Goal: Transaction & Acquisition: Purchase product/service

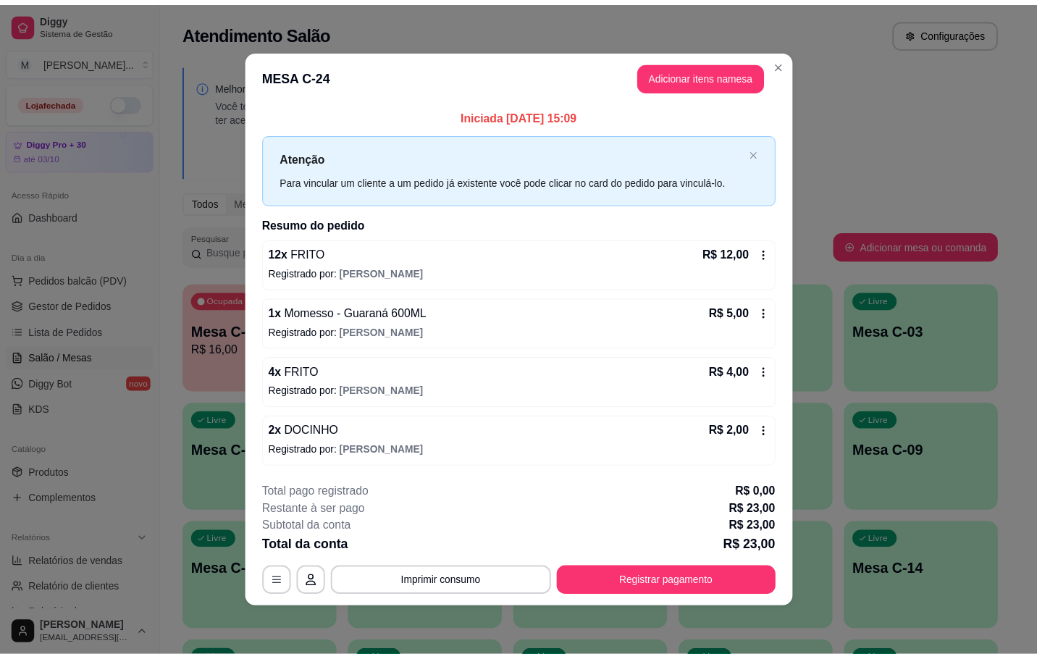
scroll to position [217, 0]
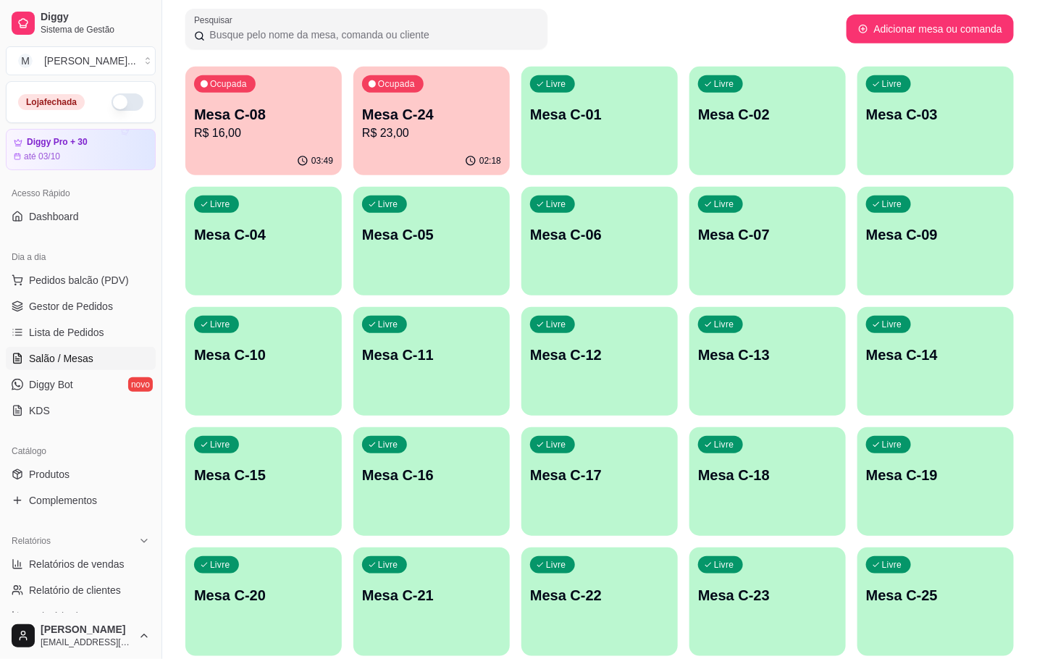
click at [389, 131] on p "R$ 23,00" at bounding box center [431, 133] width 139 height 17
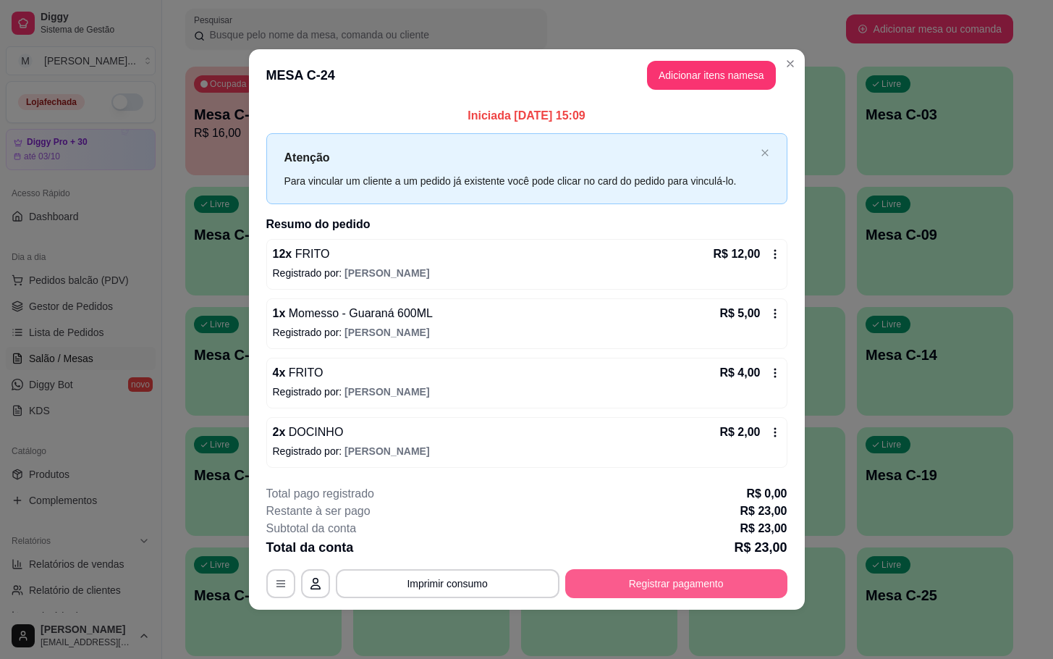
click at [632, 585] on button "Registrar pagamento" at bounding box center [676, 583] width 222 height 29
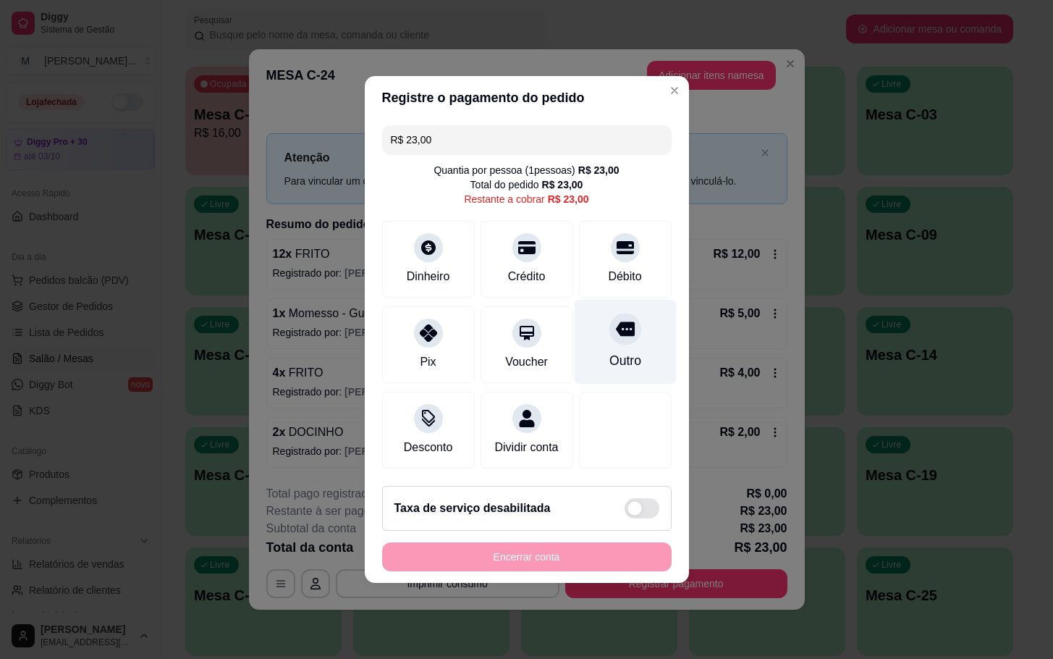
click at [628, 324] on div "Outro" at bounding box center [625, 342] width 102 height 85
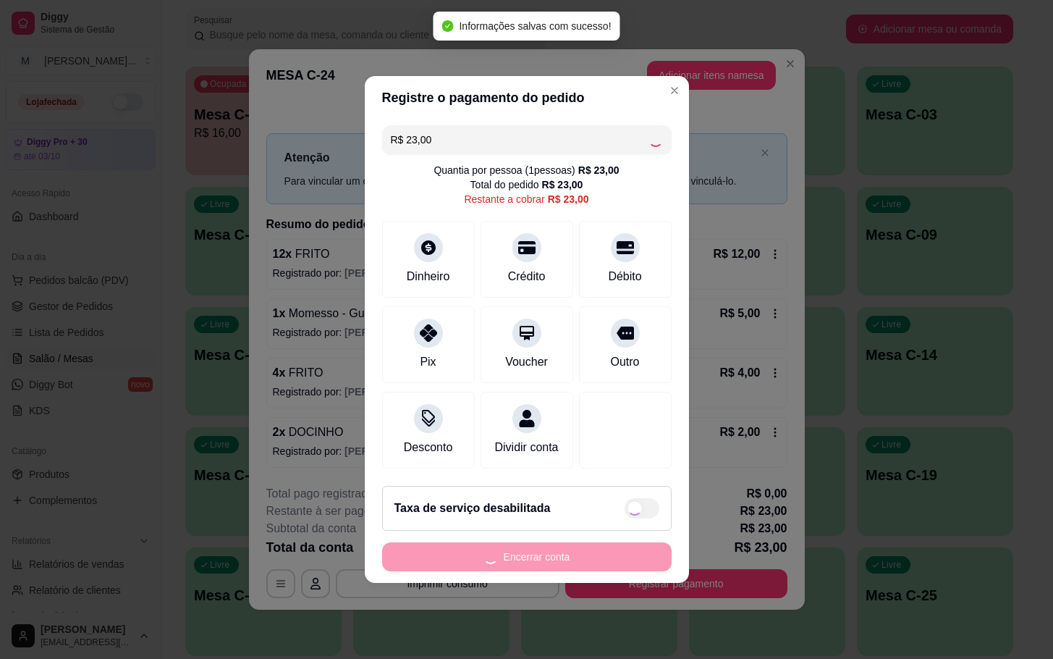
type input "R$ 0,00"
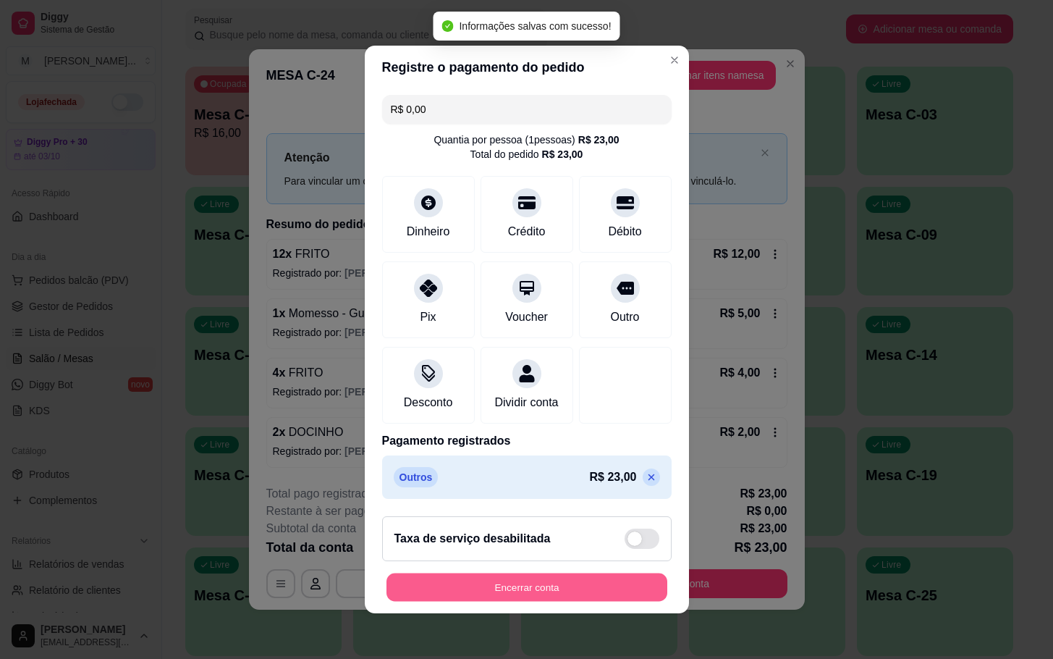
click at [589, 602] on button "Encerrar conta" at bounding box center [527, 587] width 281 height 28
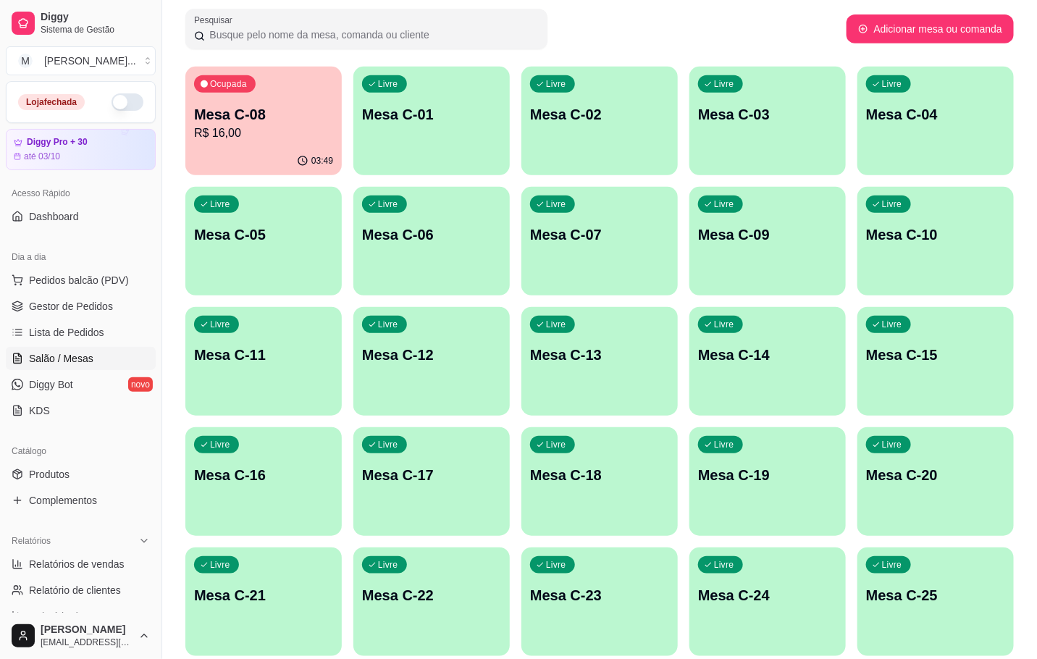
click at [315, 151] on div "03:49" at bounding box center [263, 161] width 156 height 28
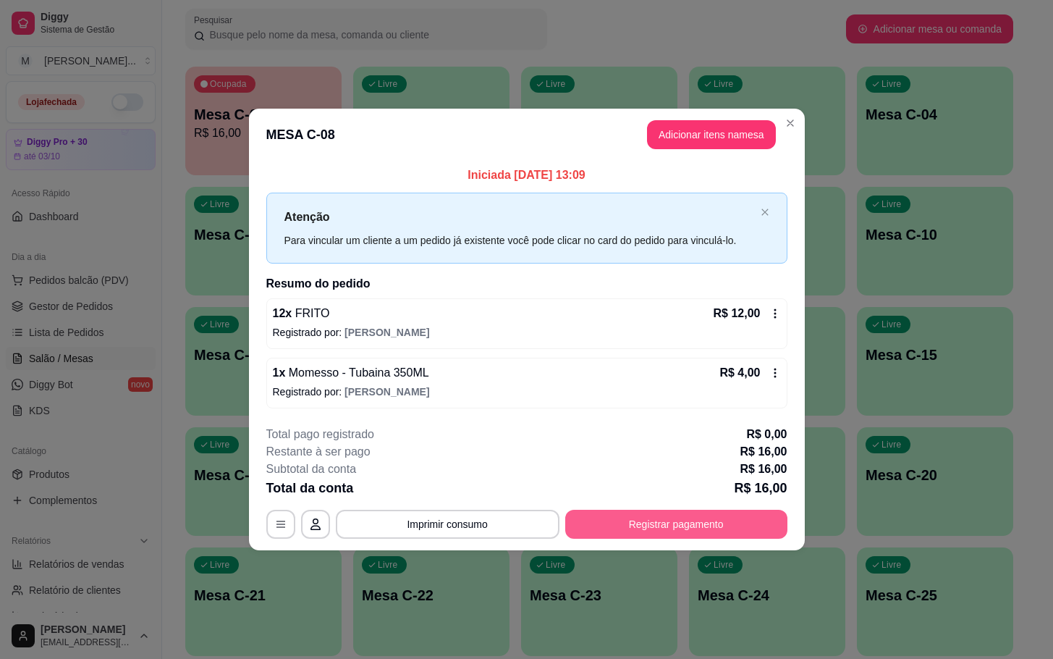
click at [654, 521] on button "Registrar pagamento" at bounding box center [676, 524] width 222 height 29
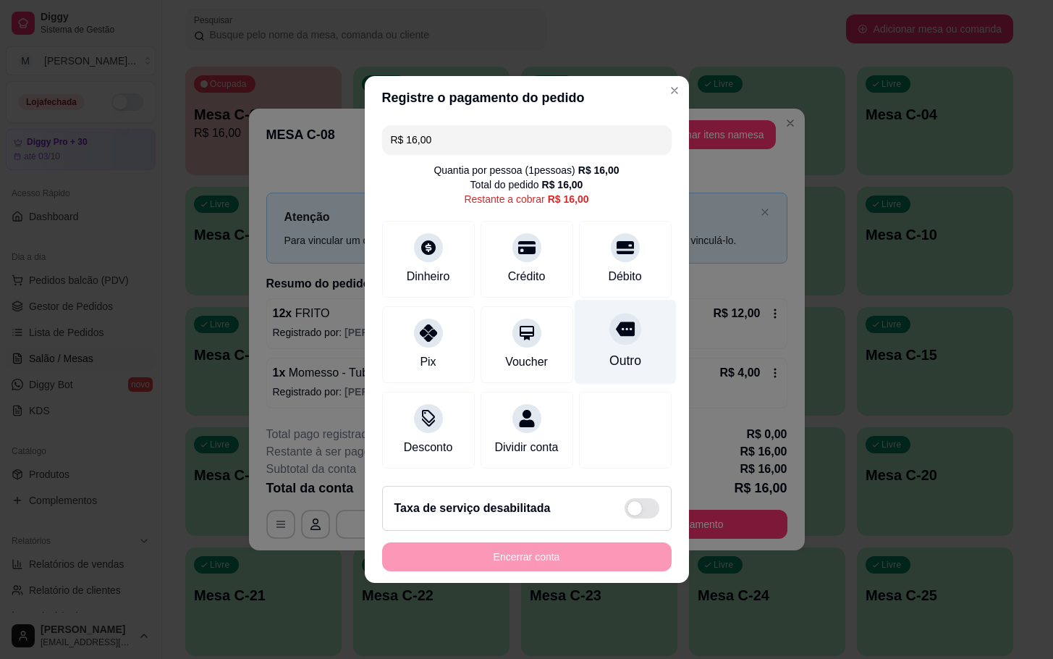
click at [585, 335] on div "Outro" at bounding box center [625, 342] width 102 height 85
type input "R$ 0,00"
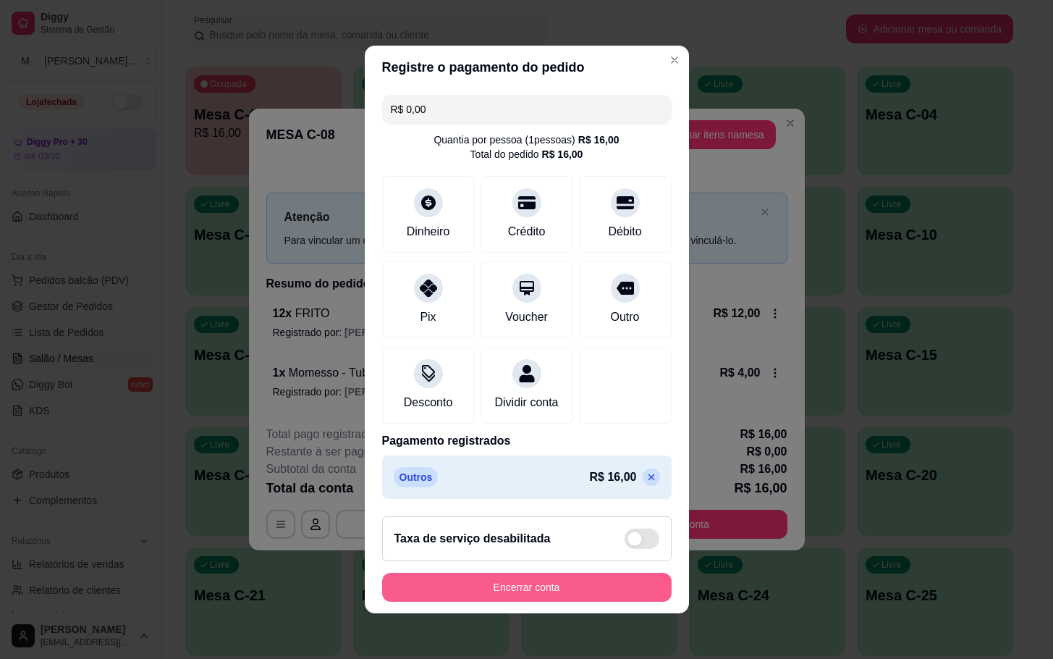
click at [556, 591] on button "Encerrar conta" at bounding box center [527, 587] width 290 height 29
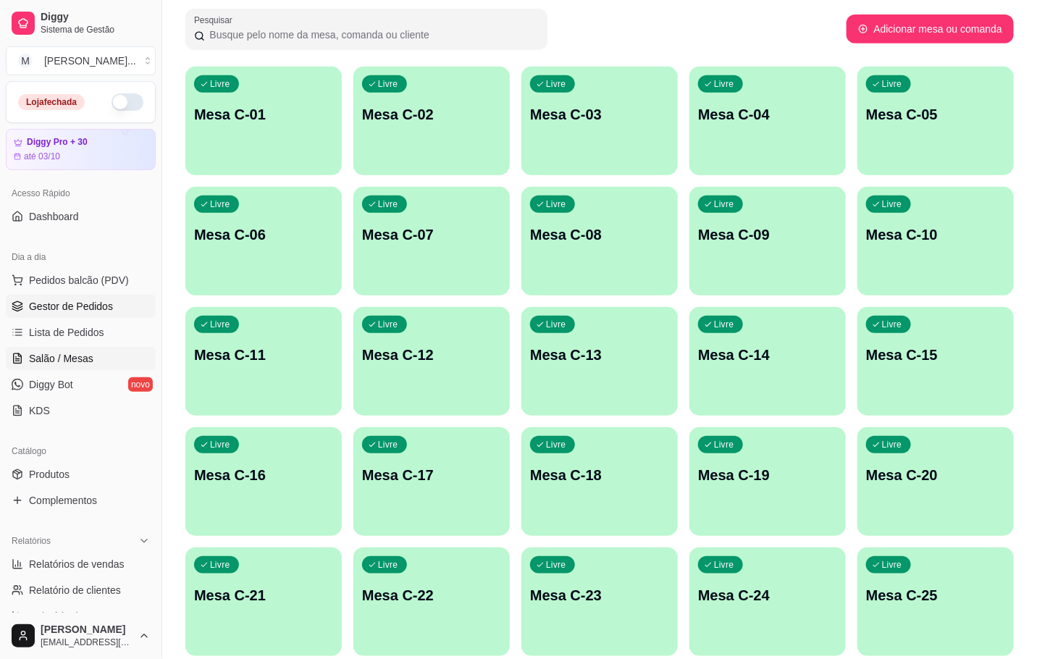
click at [63, 302] on span "Gestor de Pedidos" at bounding box center [71, 306] width 84 height 14
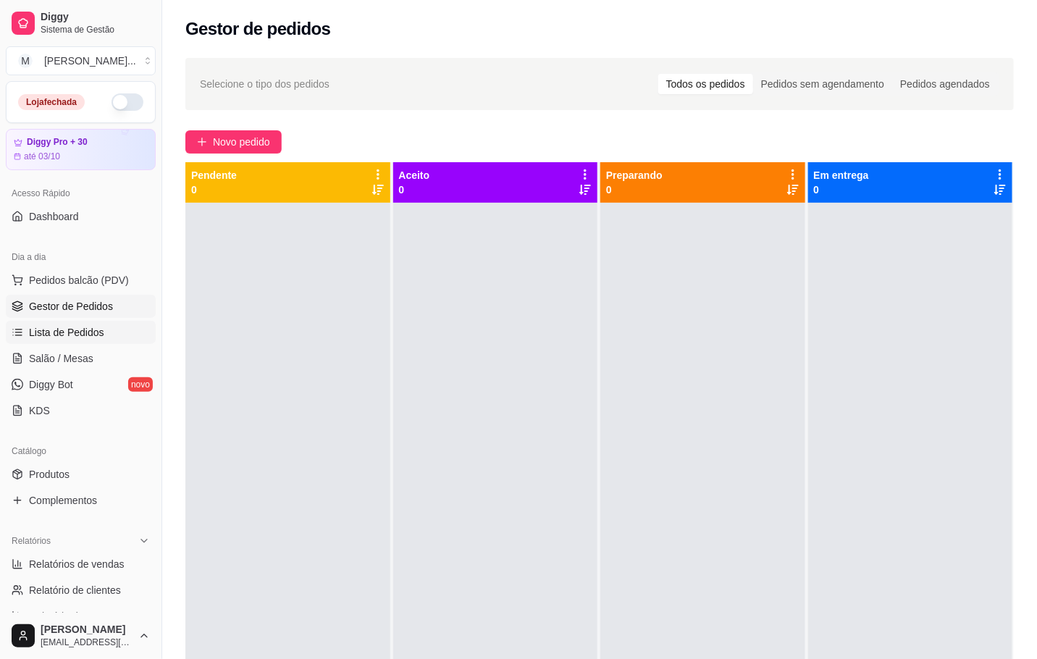
click at [85, 334] on span "Lista de Pedidos" at bounding box center [66, 332] width 75 height 14
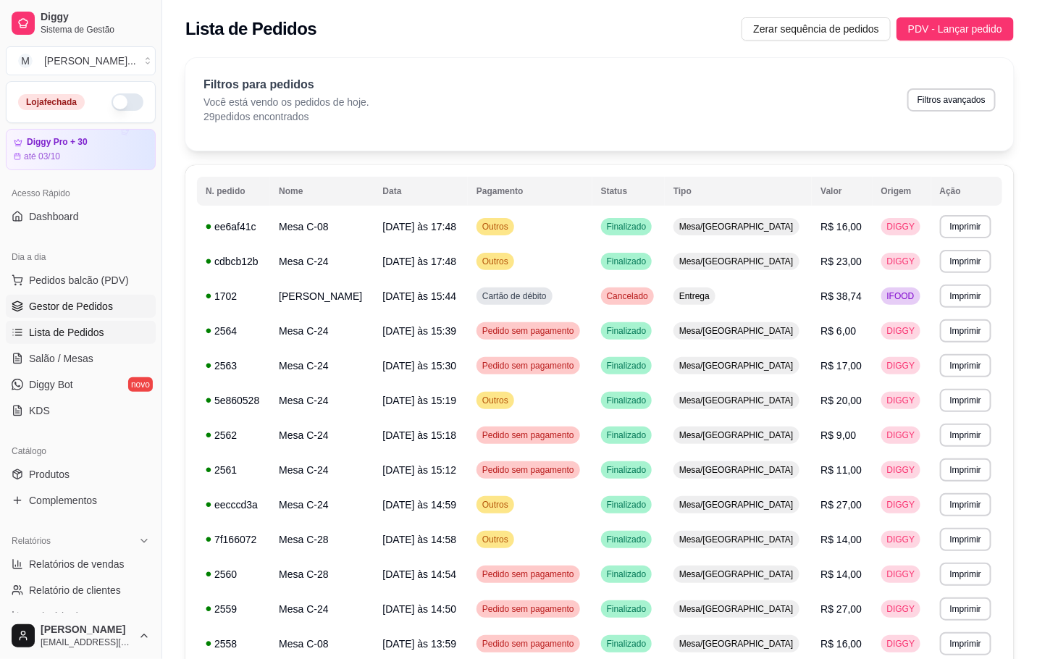
click at [93, 308] on span "Gestor de Pedidos" at bounding box center [71, 306] width 84 height 14
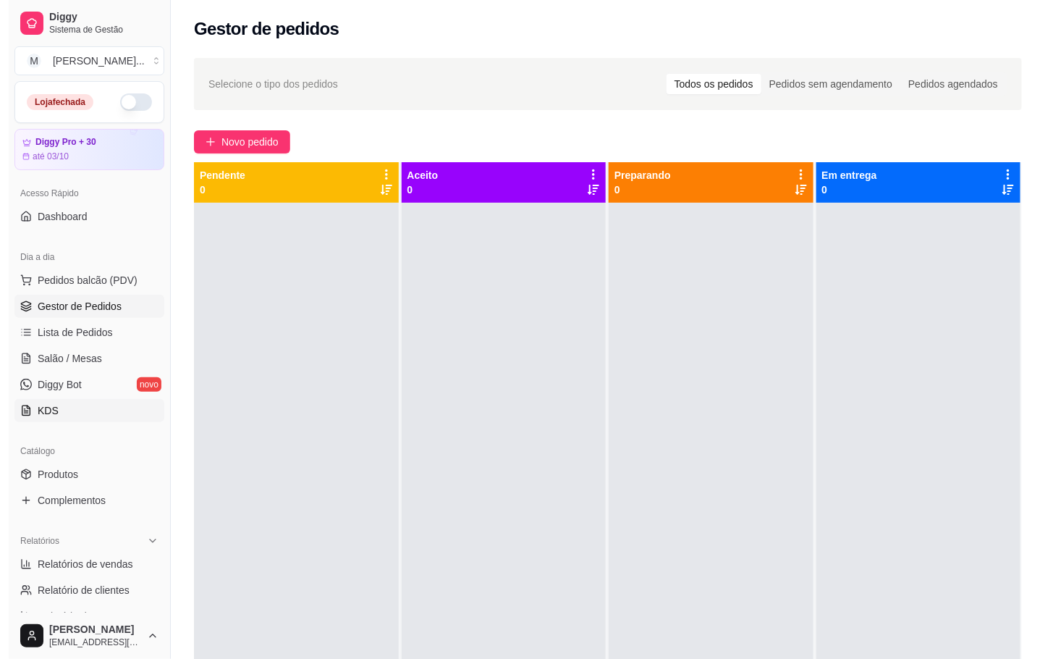
scroll to position [217, 0]
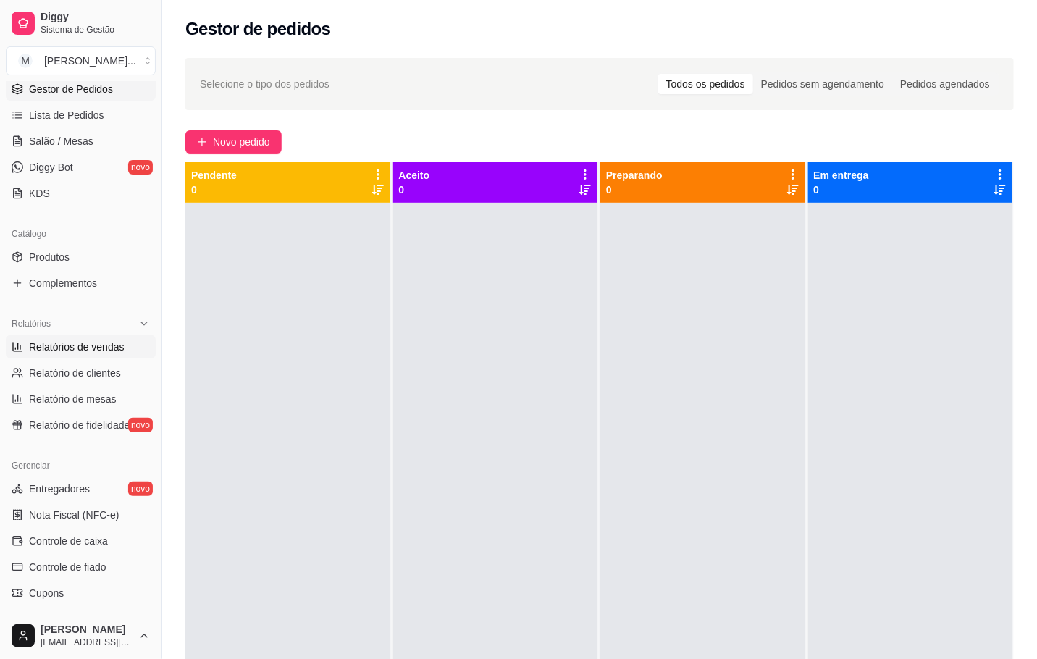
click at [83, 344] on span "Relatórios de vendas" at bounding box center [77, 347] width 96 height 14
select select "ALL"
select select "0"
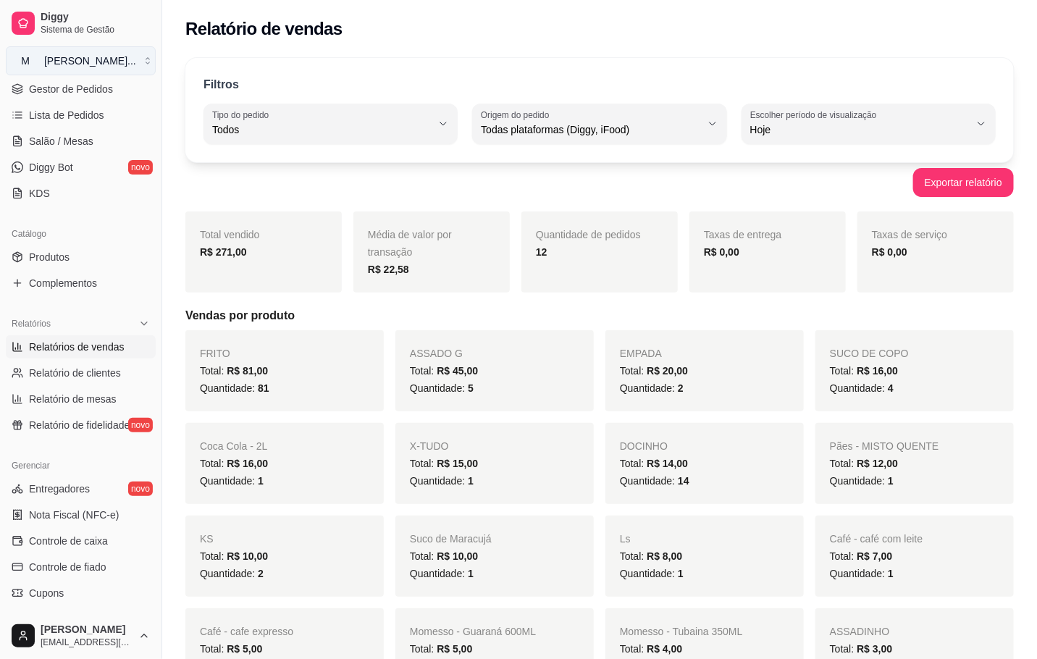
click at [79, 49] on button "M [PERSON_NAME] ..." at bounding box center [81, 60] width 150 height 29
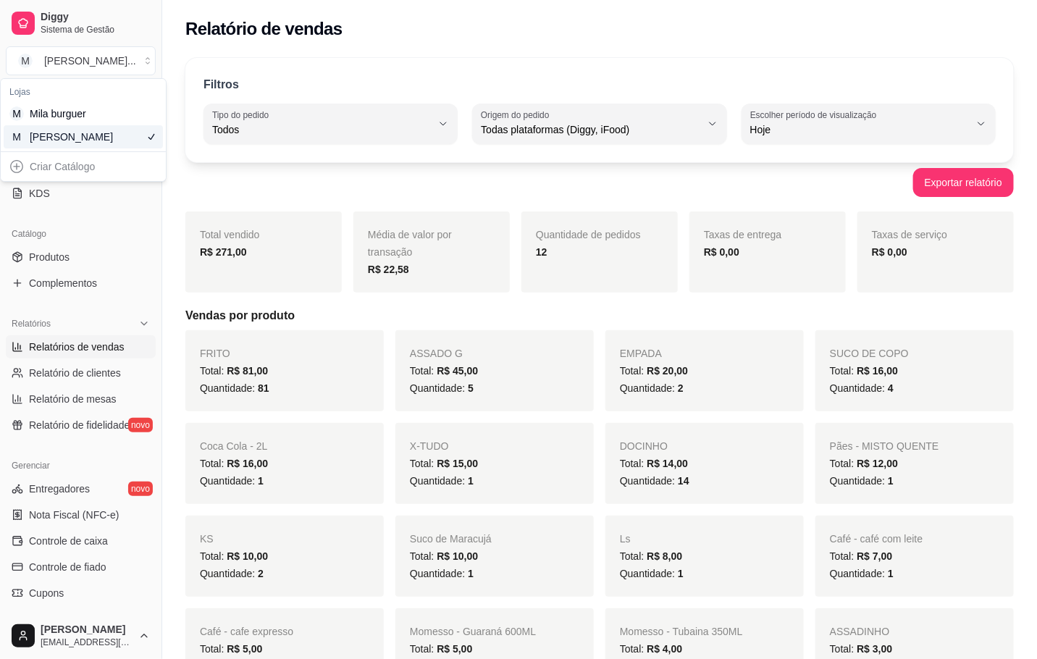
click at [101, 127] on div "M Mila Salgados" at bounding box center [83, 136] width 159 height 23
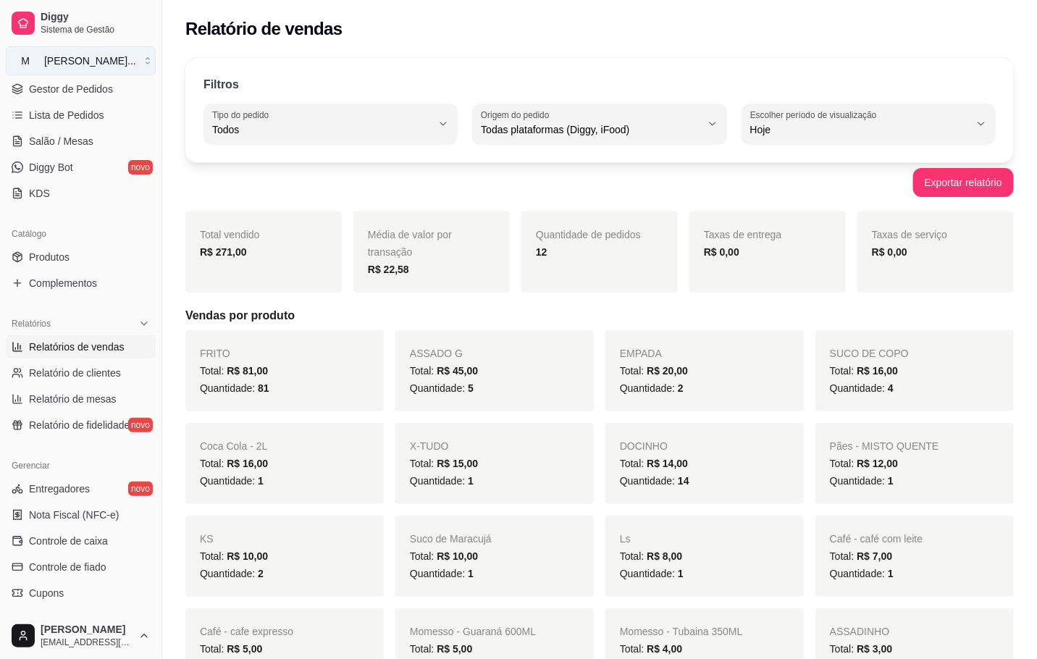
click at [103, 59] on div "[PERSON_NAME] ..." at bounding box center [90, 61] width 92 height 14
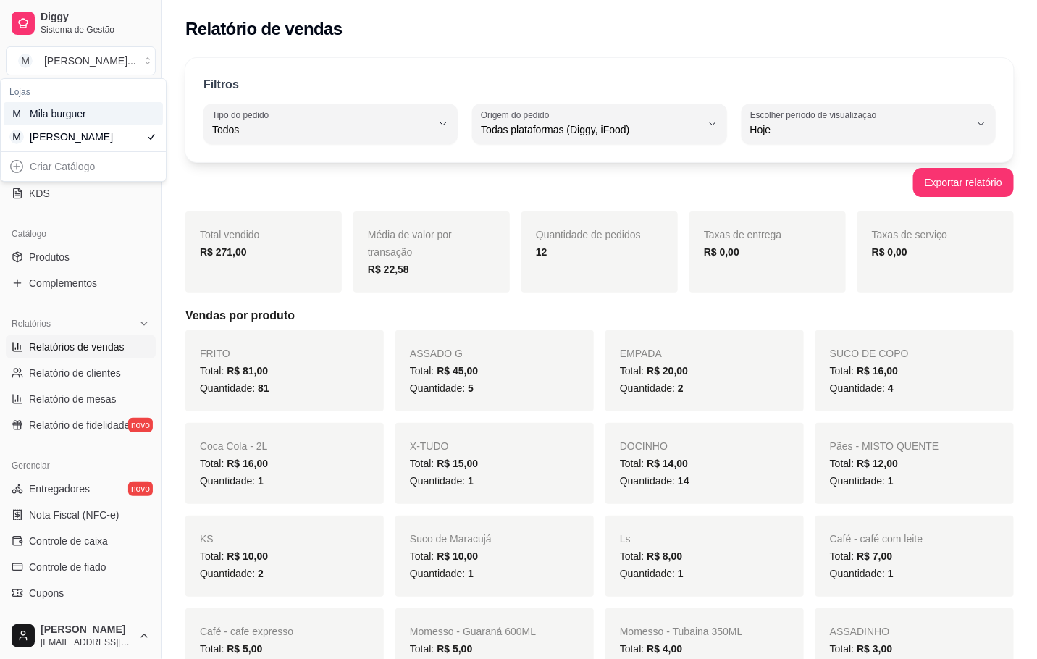
click at [113, 117] on div "M Mila burguer" at bounding box center [83, 113] width 159 height 23
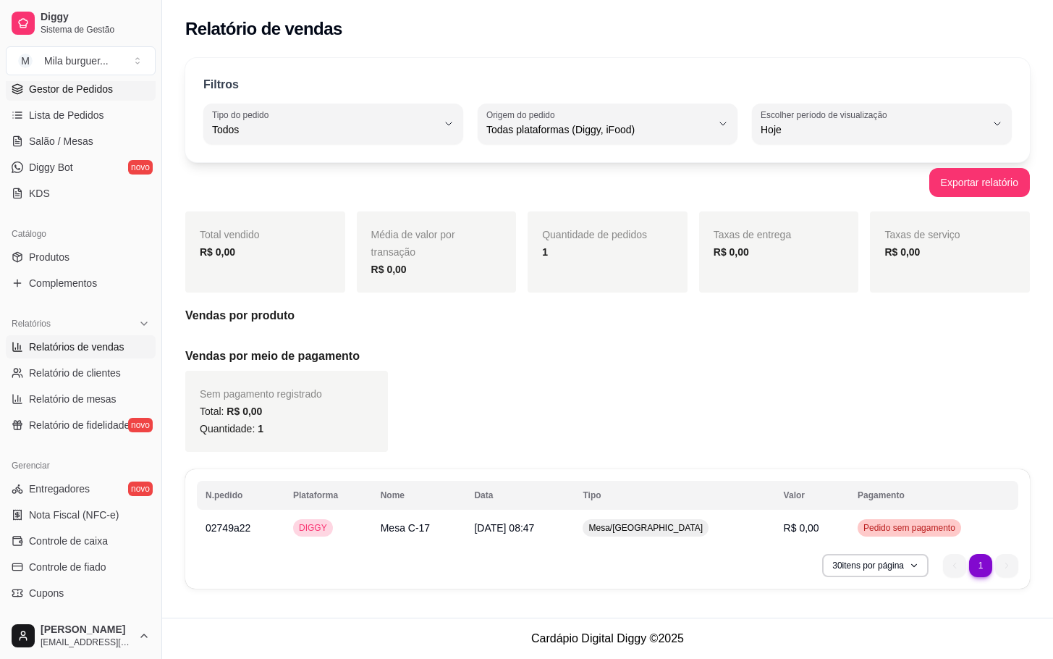
click at [103, 85] on span "Gestor de Pedidos" at bounding box center [71, 89] width 84 height 14
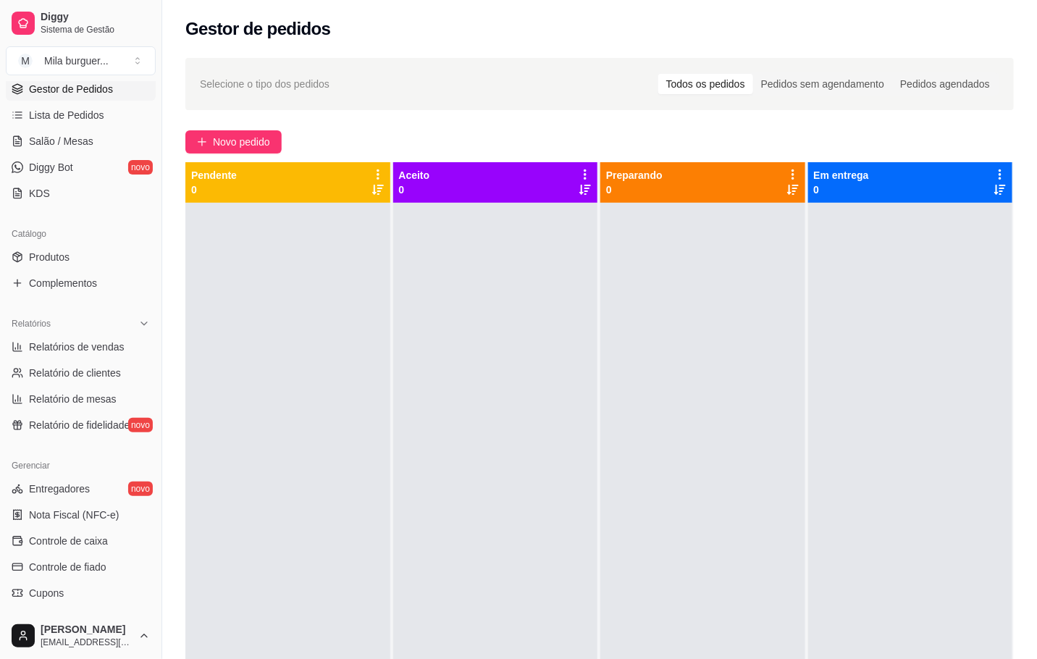
click at [243, 124] on div "Selecione o tipo dos pedidos Todos os pedidos Pedidos sem agendamento Pedidos a…" at bounding box center [599, 443] width 875 height 789
click at [239, 137] on span "Novo pedido" at bounding box center [241, 142] width 57 height 16
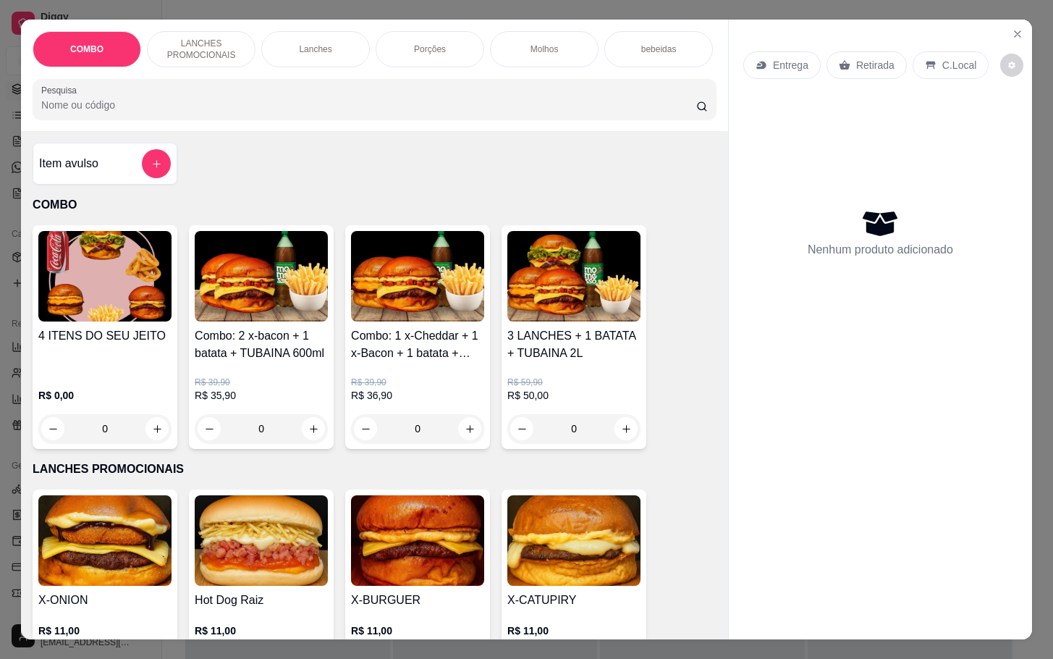
scroll to position [217, 0]
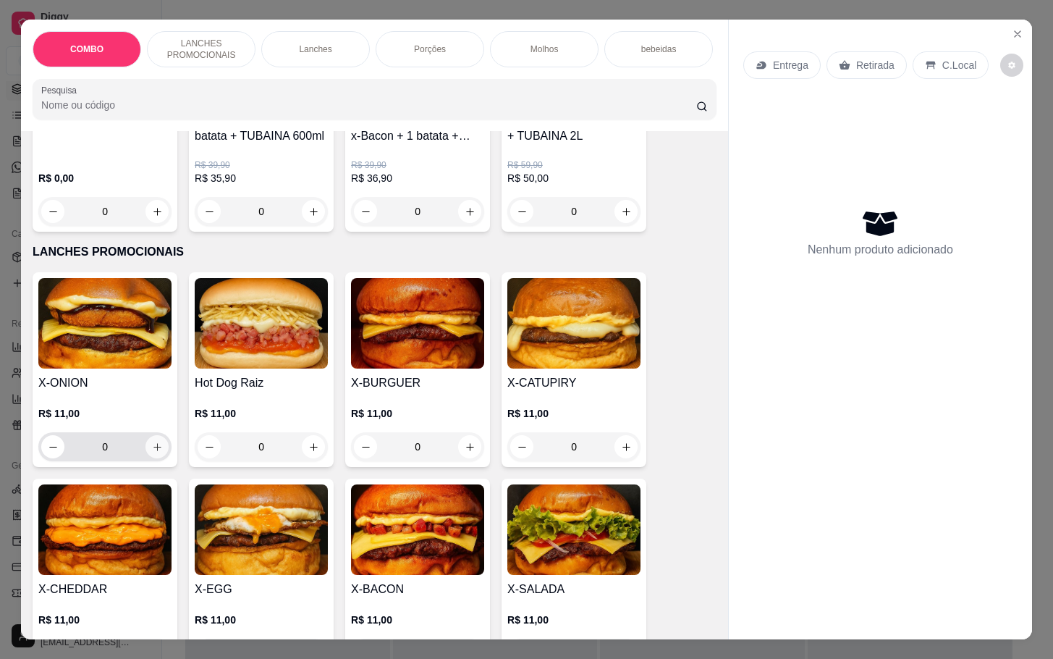
click at [146, 458] on button "increase-product-quantity" at bounding box center [157, 446] width 23 height 23
type input "1"
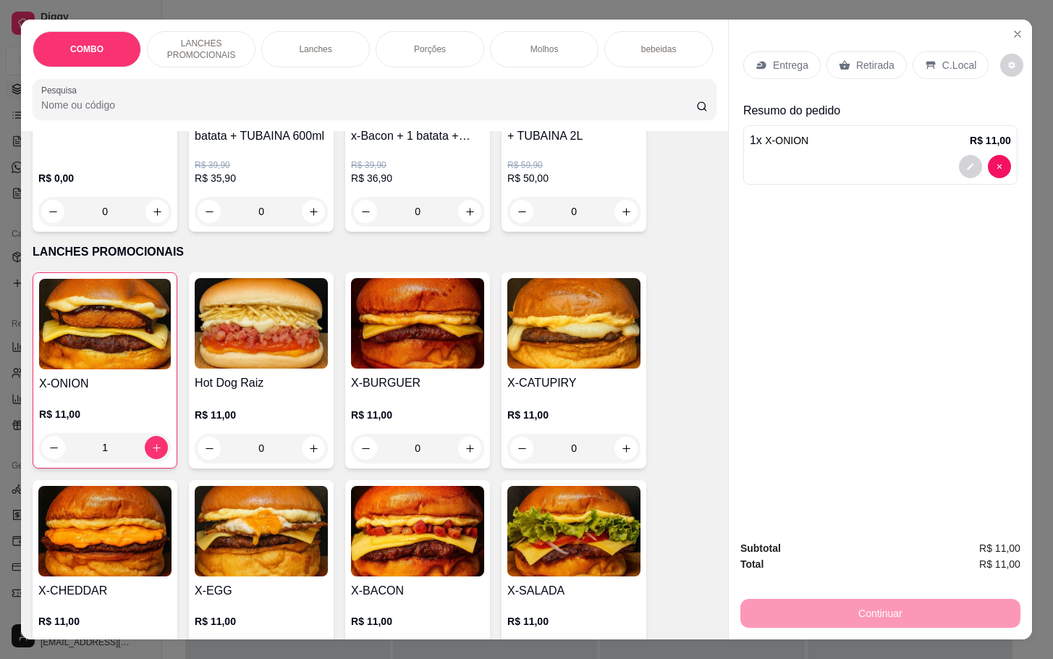
scroll to position [326, 0]
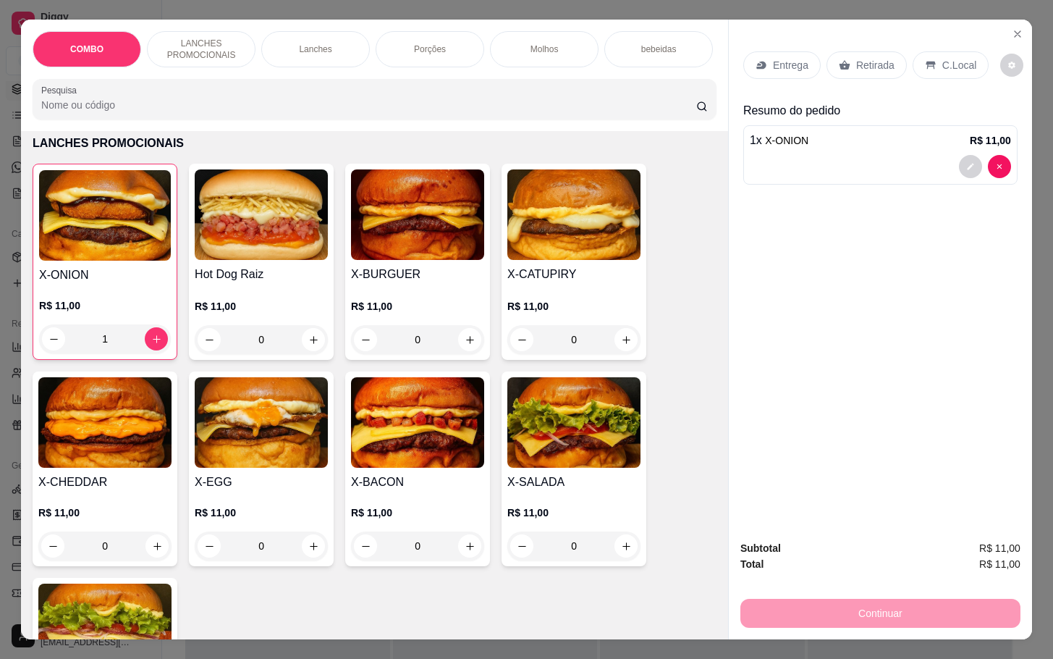
click at [308, 348] on div "0" at bounding box center [261, 339] width 133 height 29
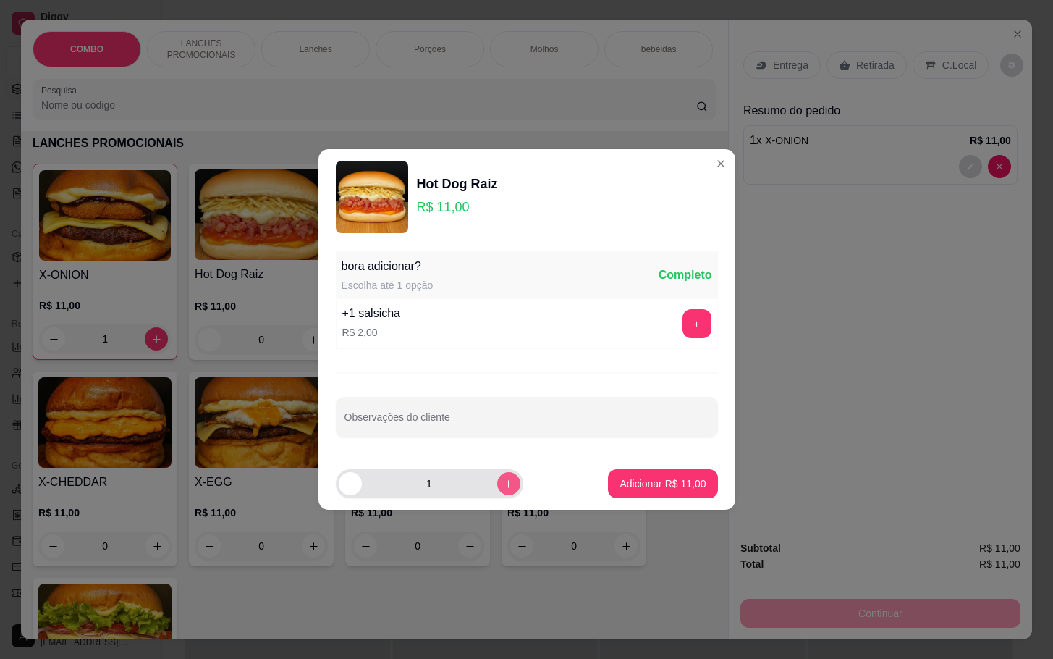
click at [497, 476] on button "increase-product-quantity" at bounding box center [508, 483] width 23 height 23
type input "2"
click at [656, 480] on p "Adicionar R$ 22,00" at bounding box center [663, 483] width 84 height 14
type input "2"
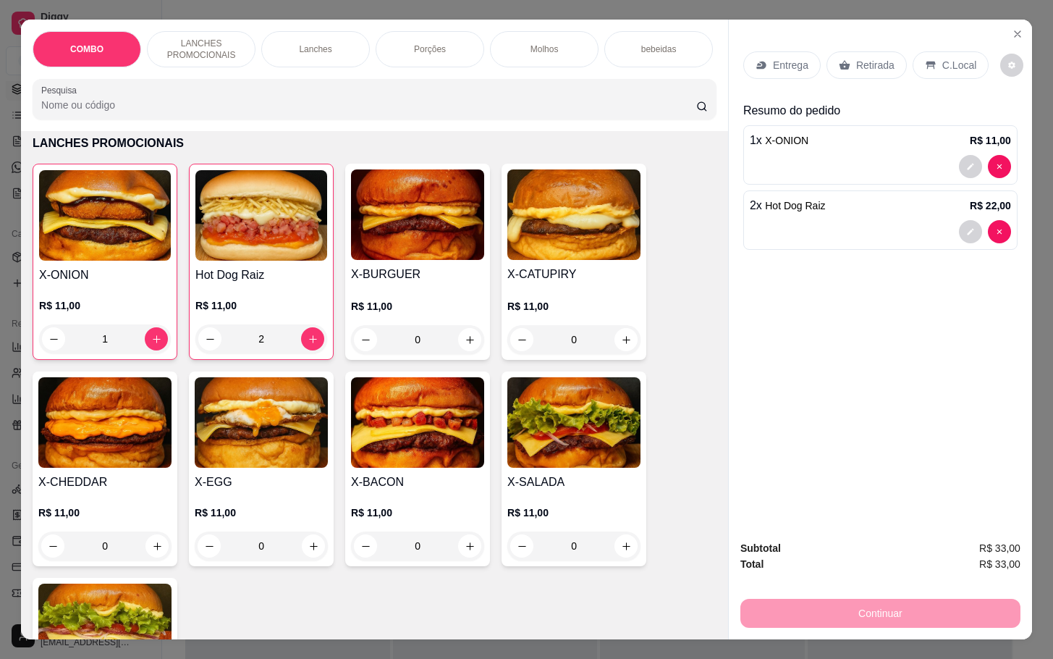
scroll to position [434, 0]
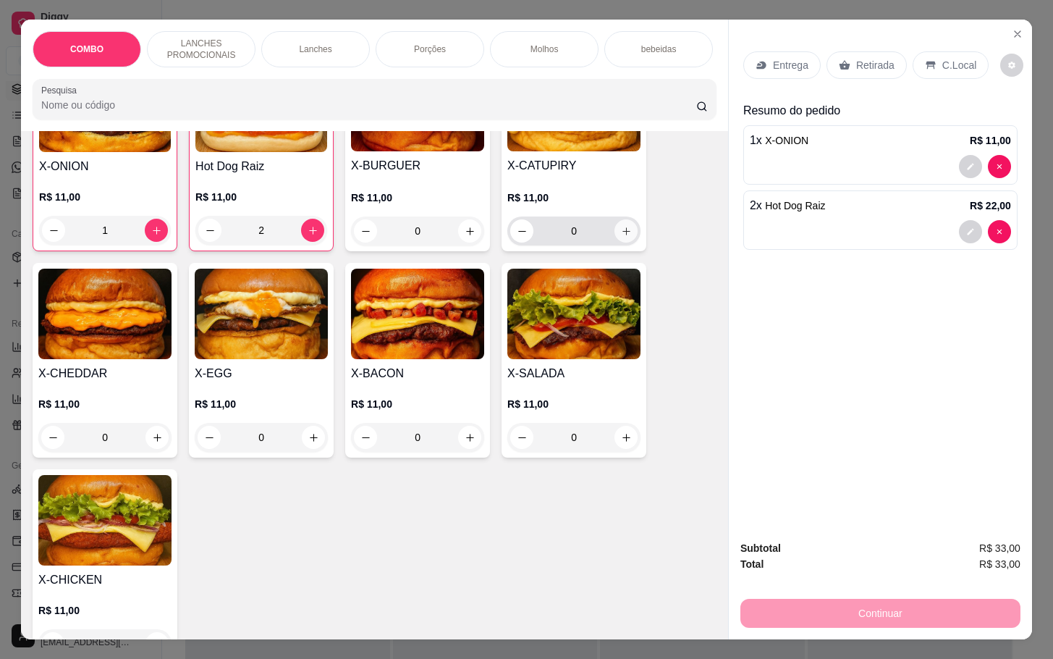
click at [621, 237] on icon "increase-product-quantity" at bounding box center [626, 231] width 11 height 11
type input "1"
click at [431, 46] on p "Porções" at bounding box center [430, 49] width 32 height 12
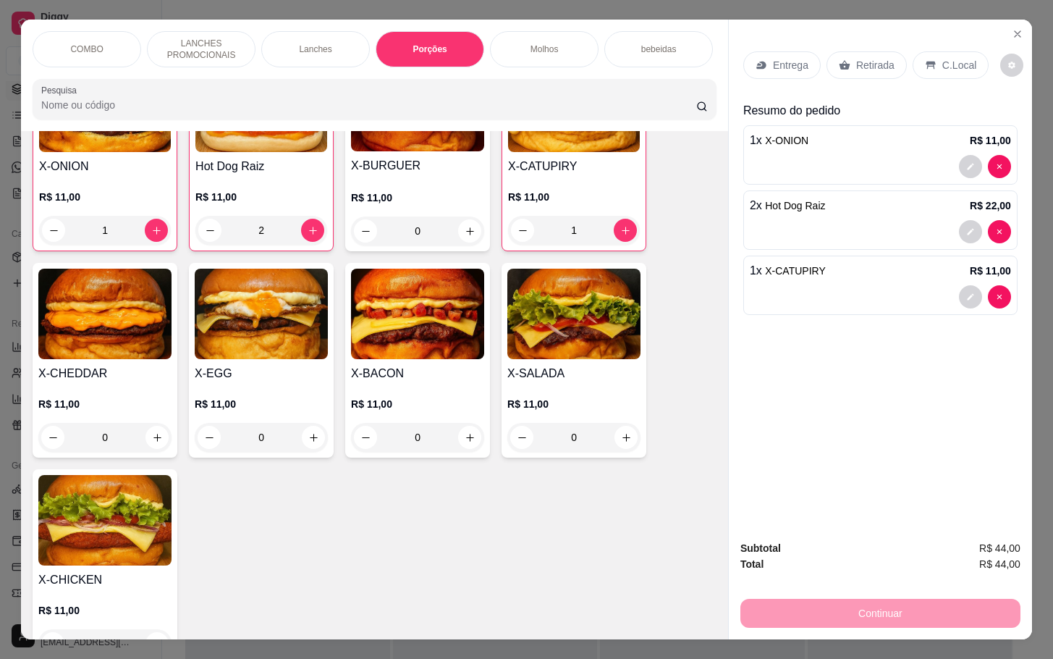
scroll to position [35, 0]
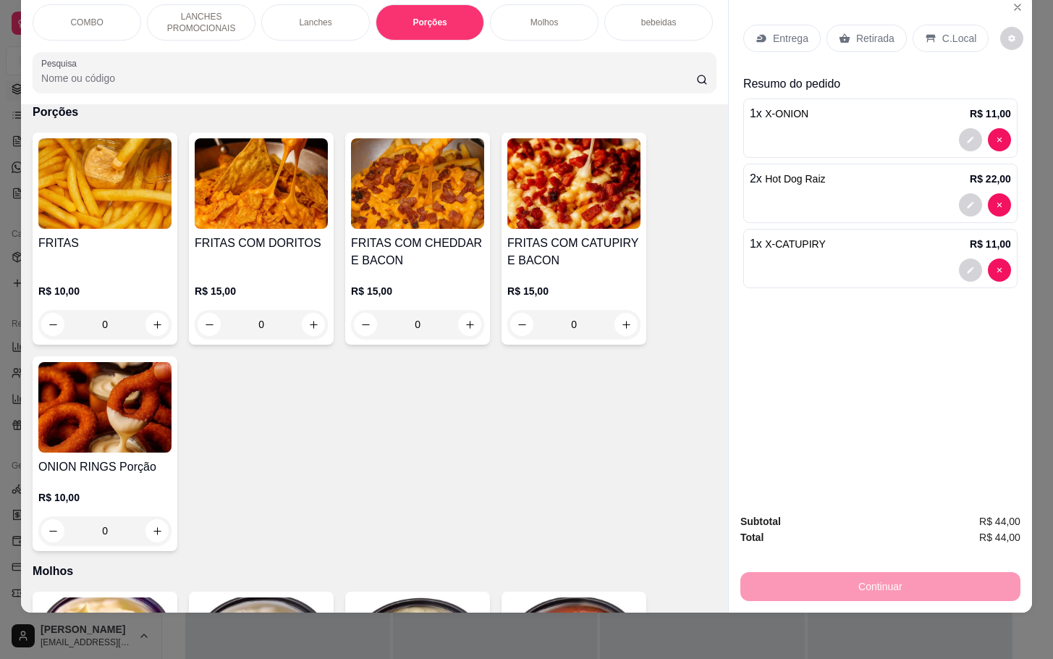
click at [387, 315] on div "0" at bounding box center [417, 324] width 133 height 29
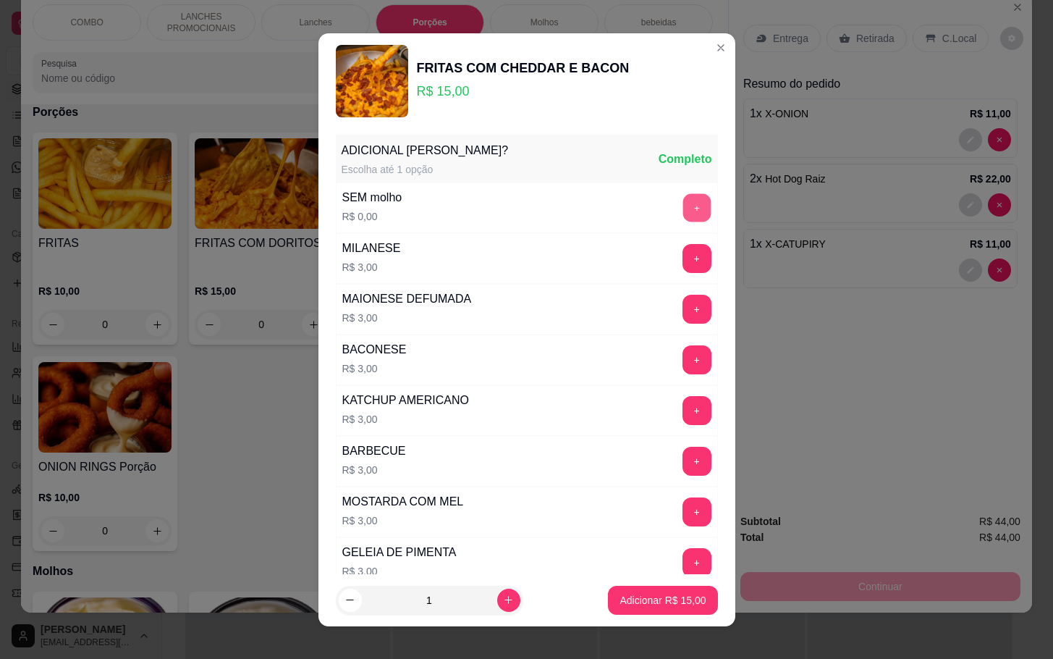
click at [683, 219] on button "+" at bounding box center [697, 207] width 28 height 28
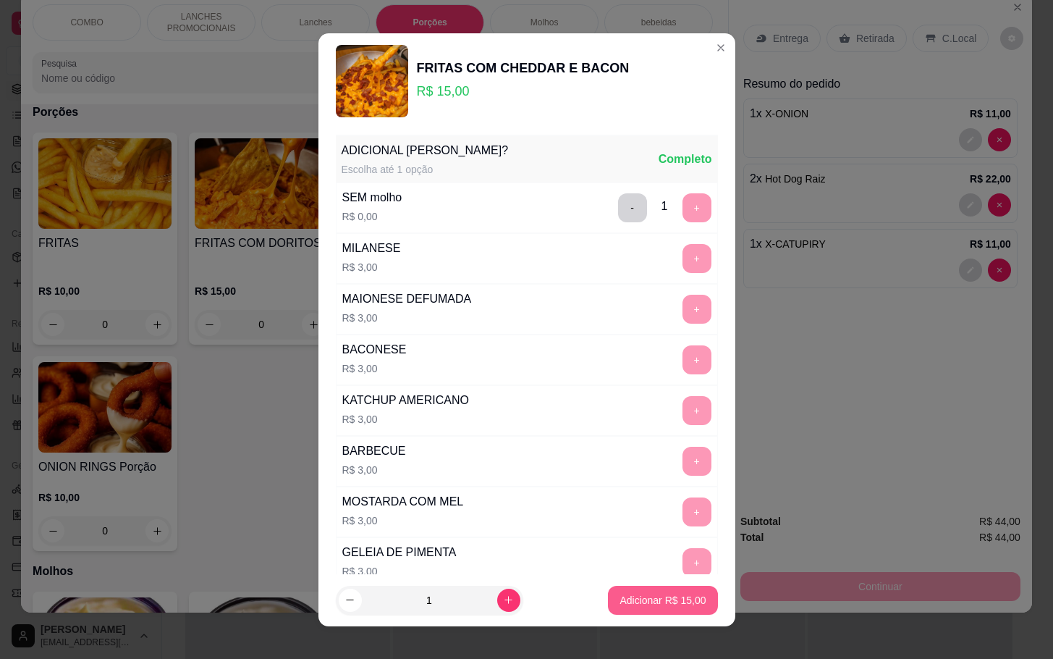
click at [634, 602] on p "Adicionar R$ 15,00" at bounding box center [663, 600] width 86 height 14
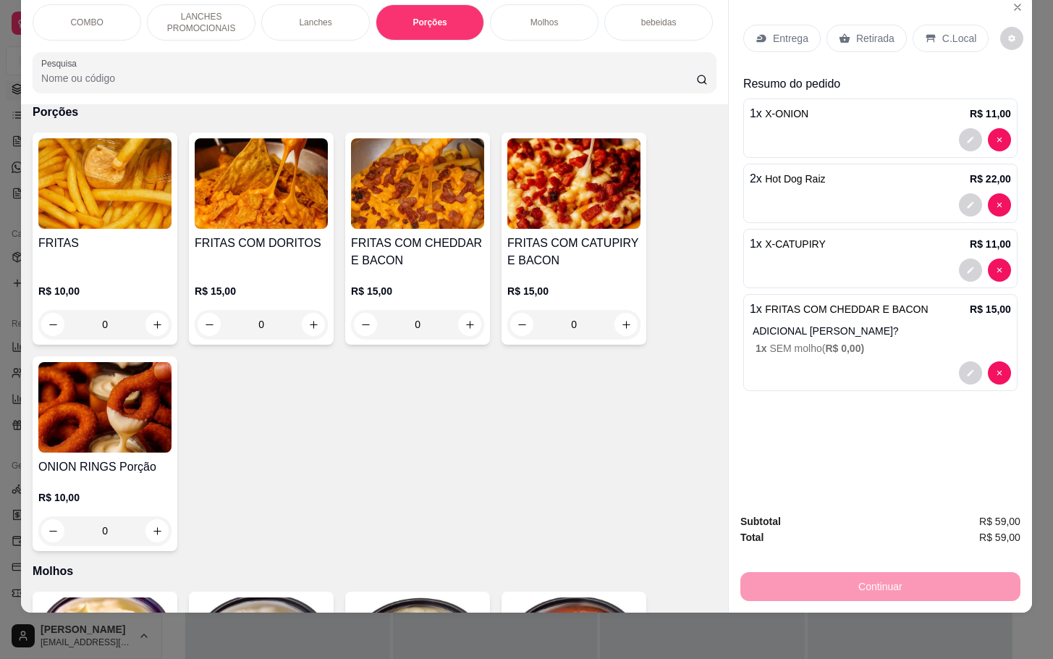
click at [843, 25] on div "Retirada" at bounding box center [867, 39] width 80 height 28
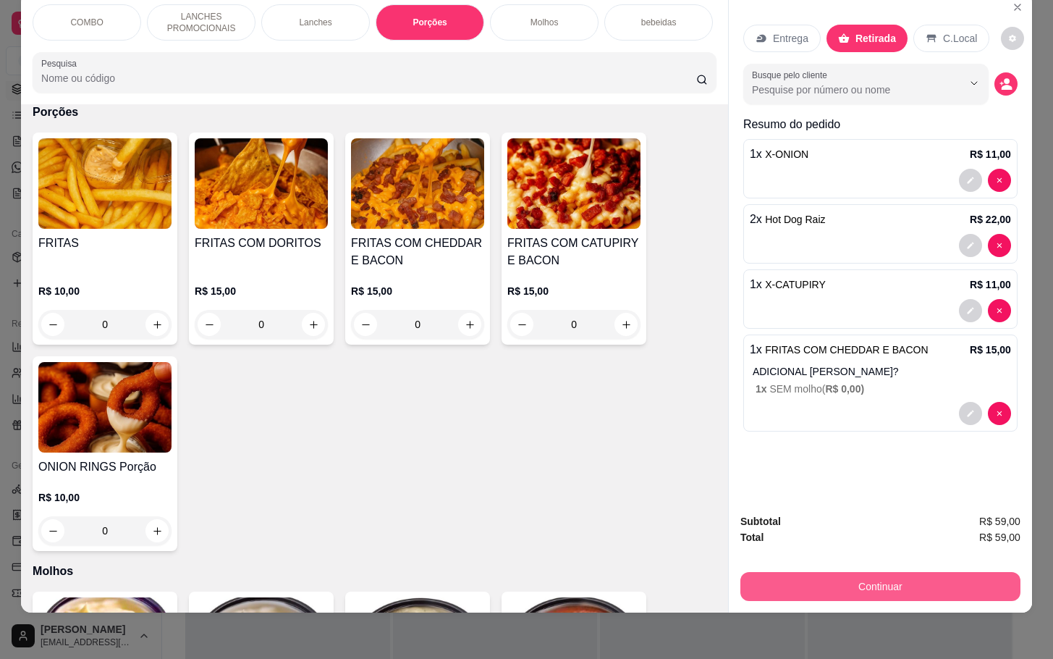
click at [880, 572] on button "Continuar" at bounding box center [881, 586] width 280 height 29
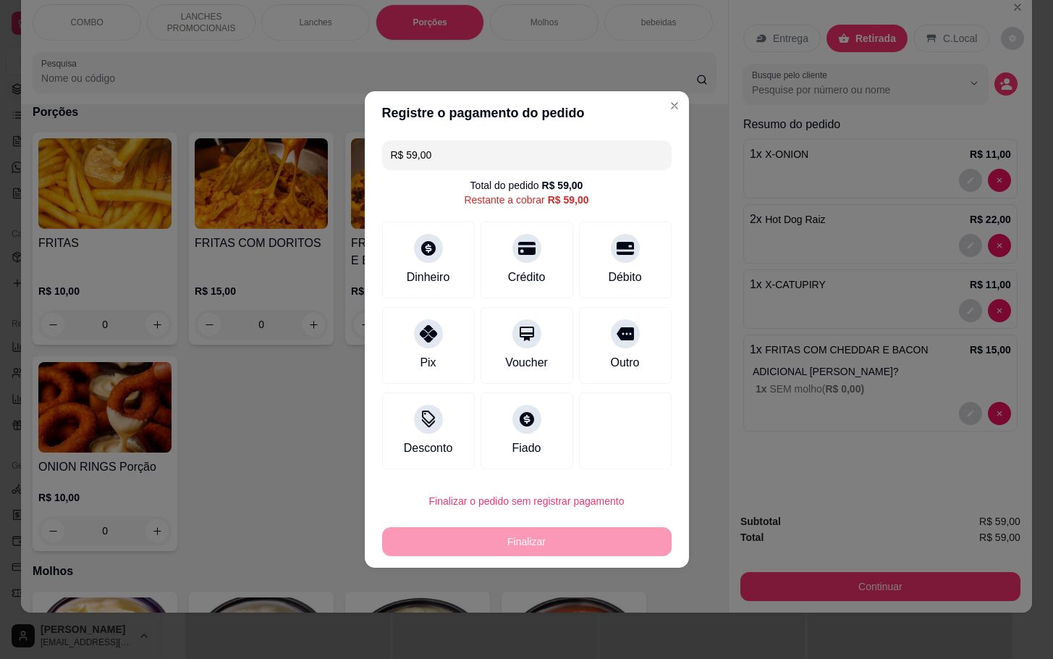
drag, startPoint x: 604, startPoint y: 346, endPoint x: 589, endPoint y: 361, distance: 21.5
click at [604, 346] on div "Outro" at bounding box center [625, 345] width 93 height 77
type input "R$ 0,00"
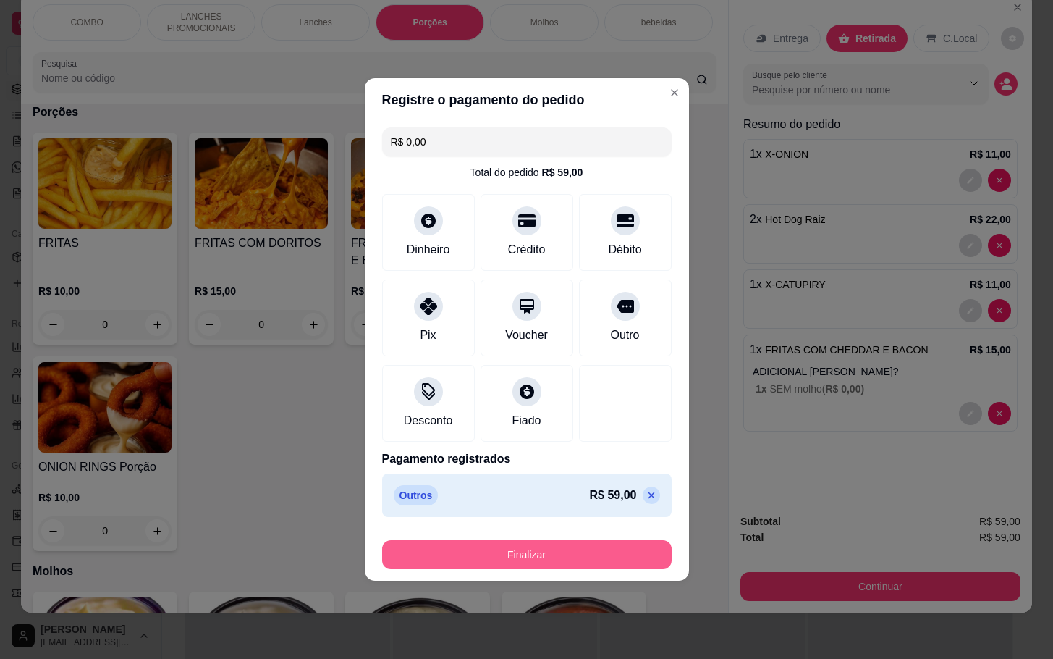
click at [511, 555] on button "Finalizar" at bounding box center [527, 554] width 290 height 29
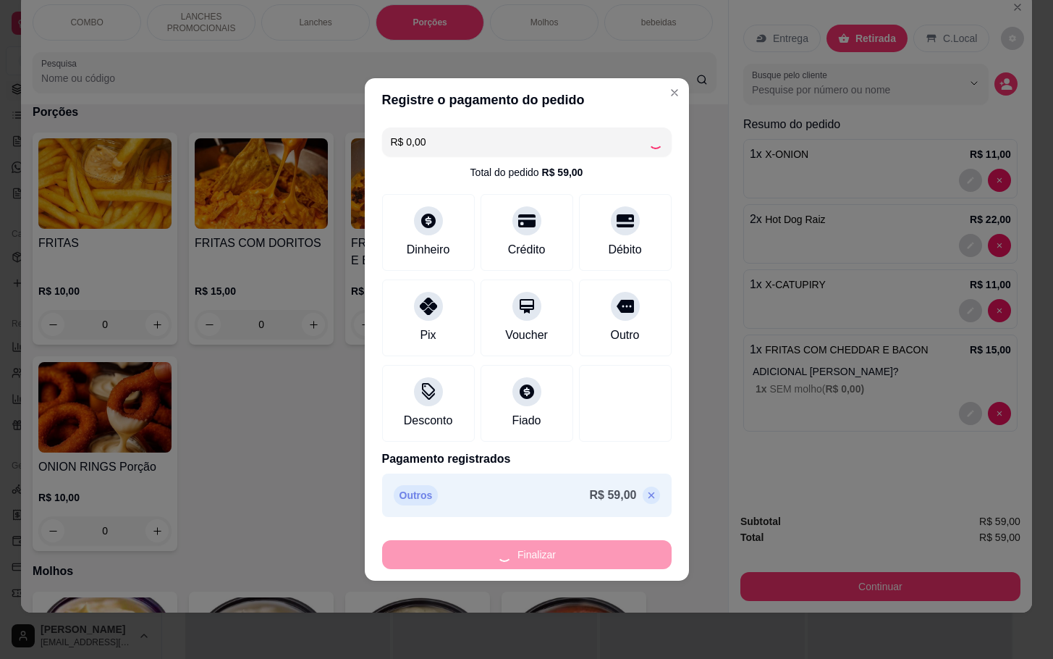
type input "0"
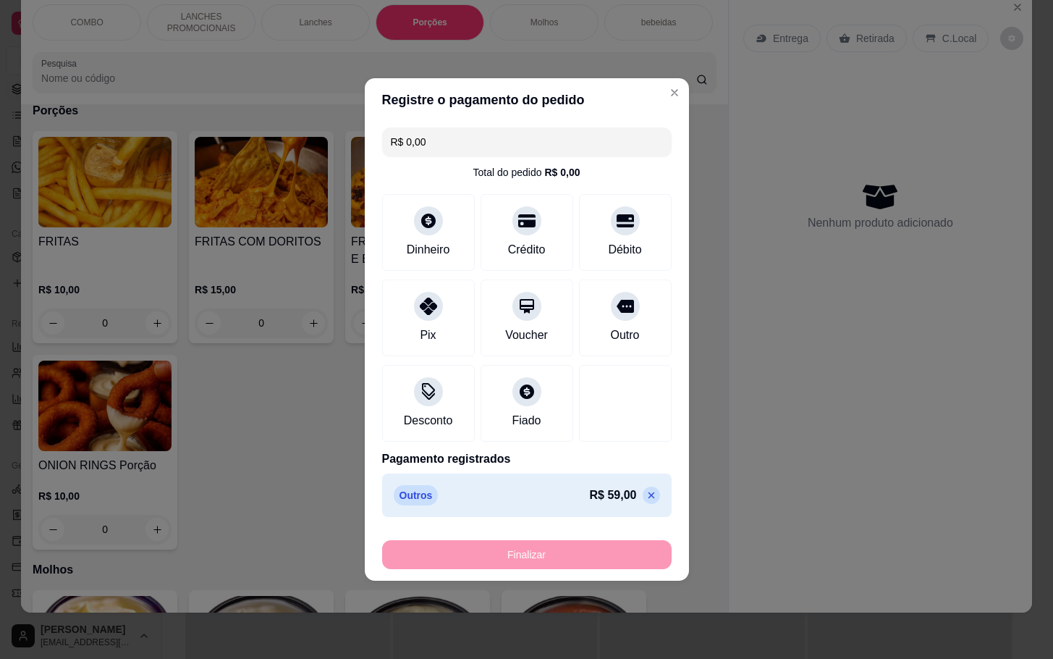
type input "-R$ 59,00"
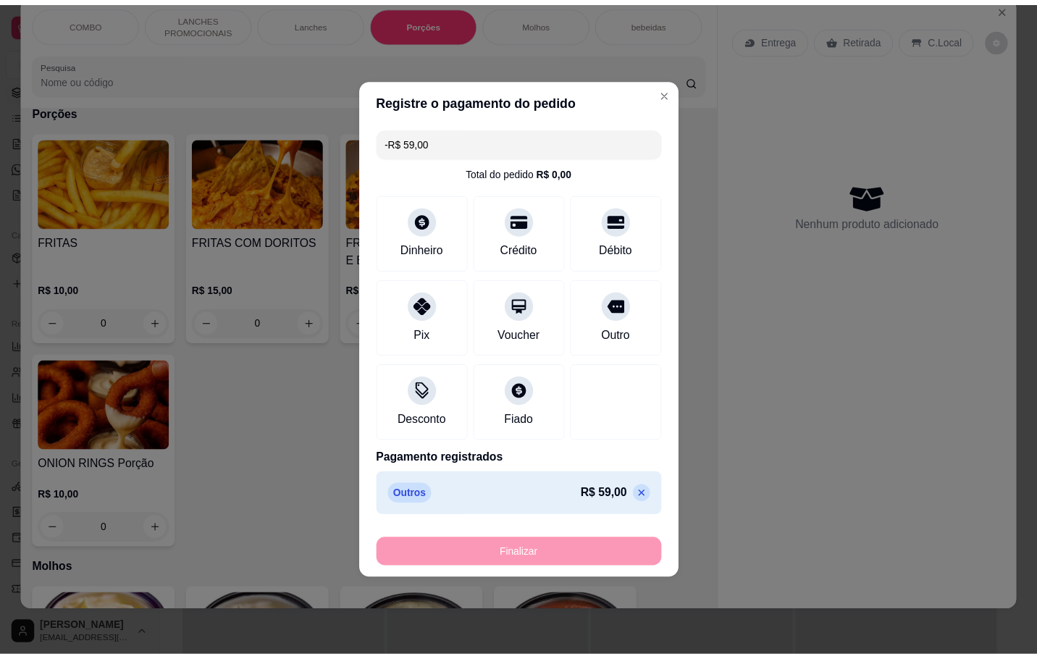
scroll to position [1625, 0]
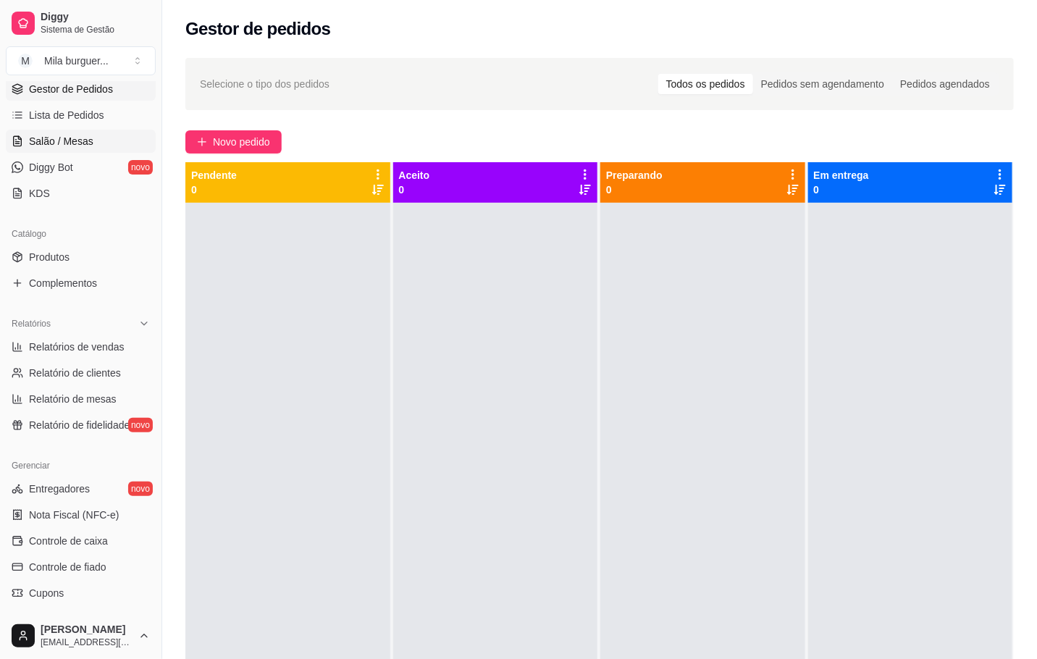
click at [51, 148] on span "Salão / Mesas" at bounding box center [61, 141] width 64 height 14
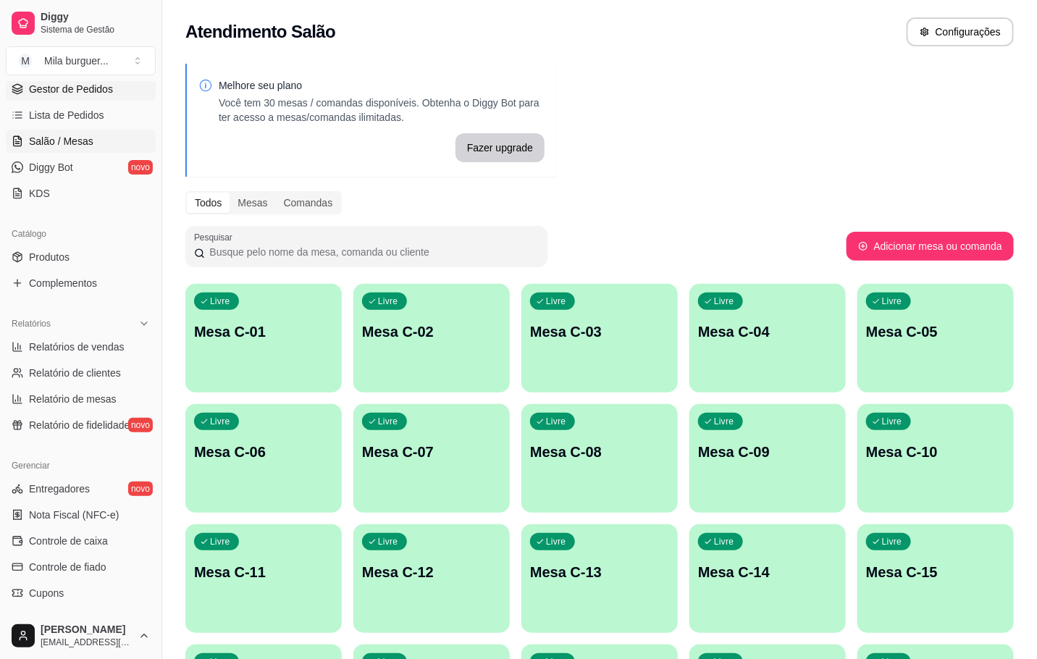
click at [56, 98] on link "Gestor de Pedidos" at bounding box center [81, 88] width 150 height 23
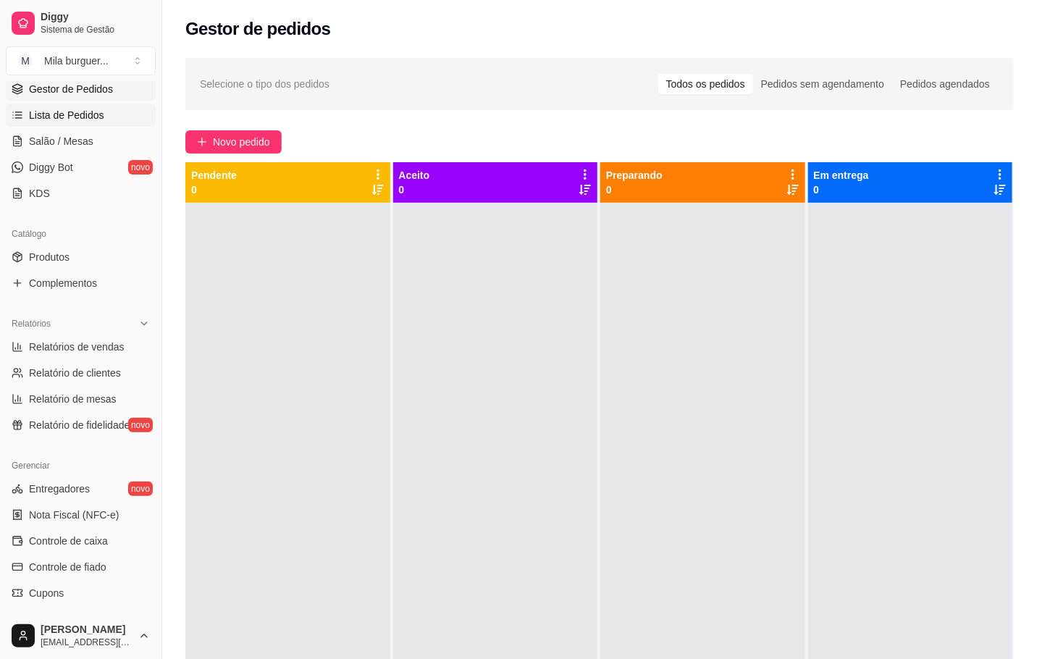
click at [56, 119] on span "Lista de Pedidos" at bounding box center [66, 115] width 75 height 14
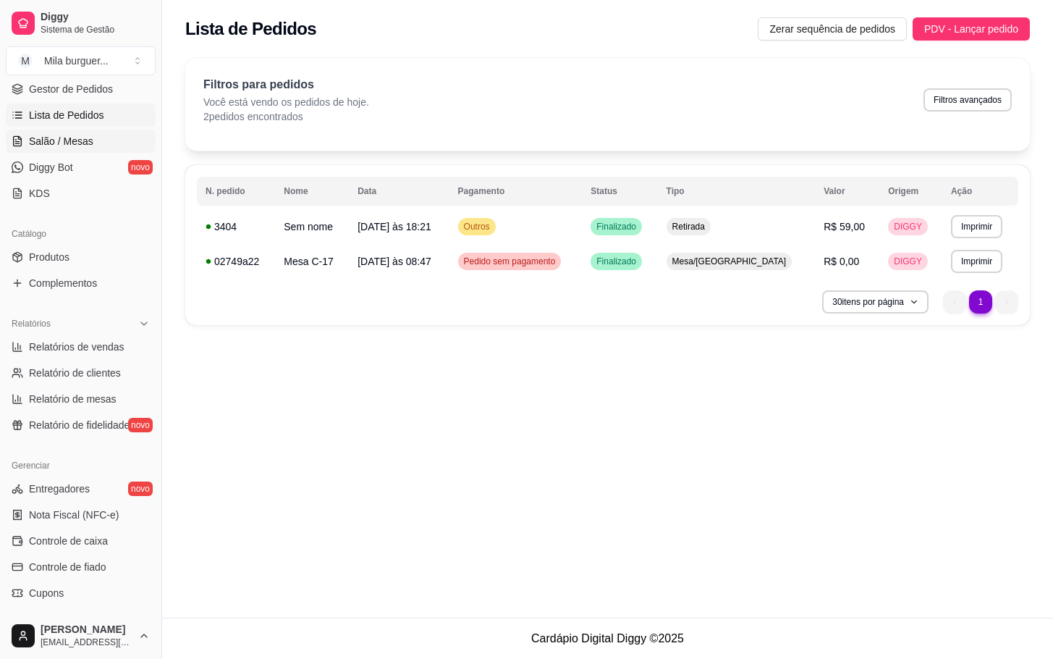
click at [59, 139] on span "Salão / Mesas" at bounding box center [61, 141] width 64 height 14
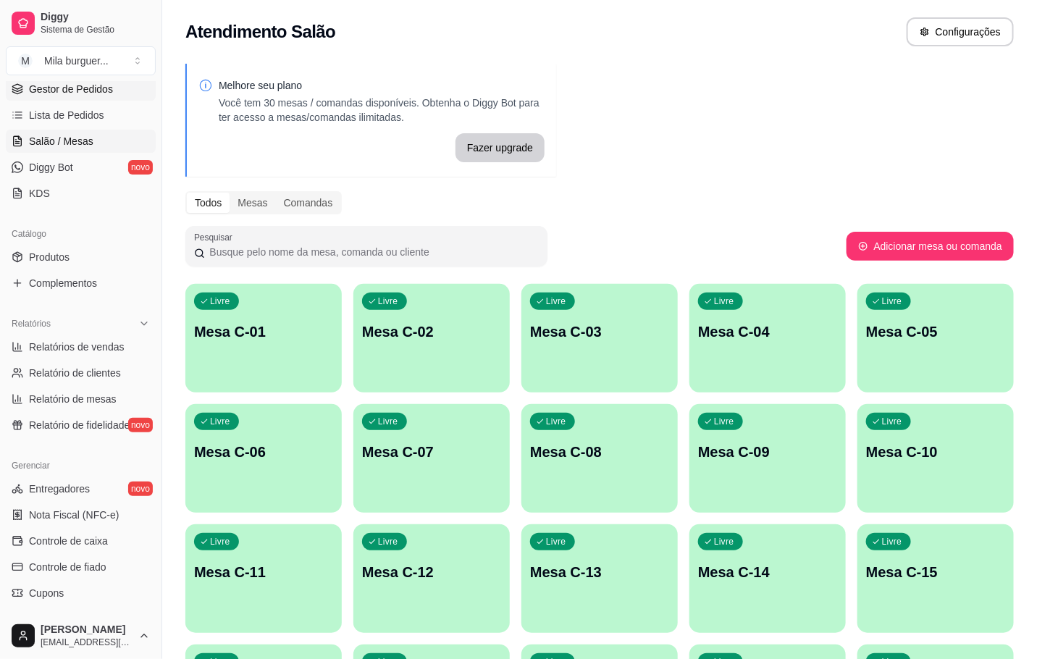
click at [49, 90] on span "Gestor de Pedidos" at bounding box center [71, 89] width 84 height 14
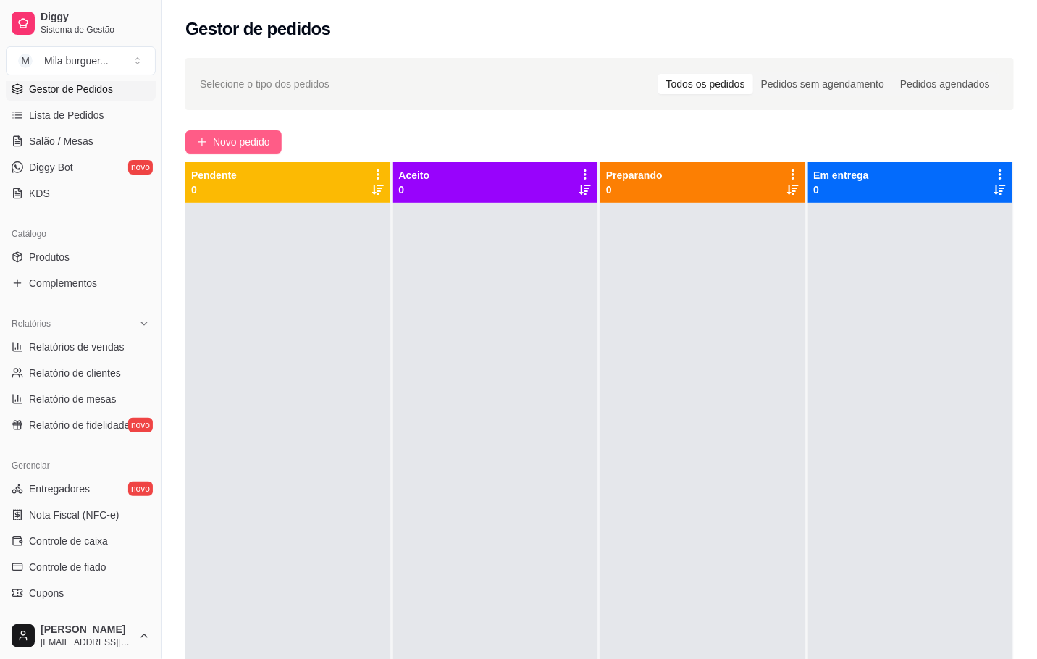
click at [256, 140] on span "Novo pedido" at bounding box center [241, 142] width 57 height 16
